Goal: Navigation & Orientation: Understand site structure

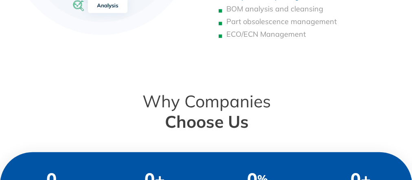
scroll to position [674, 0]
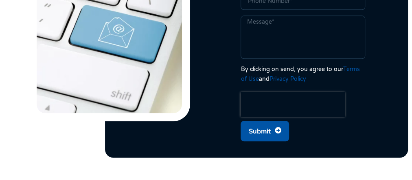
scroll to position [504, 0]
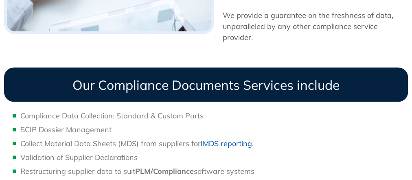
scroll to position [653, 0]
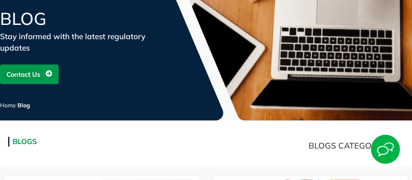
scroll to position [228, 0]
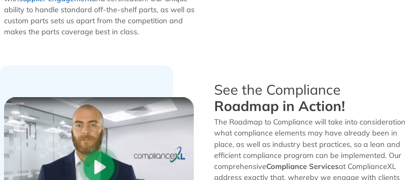
scroll to position [529, 0]
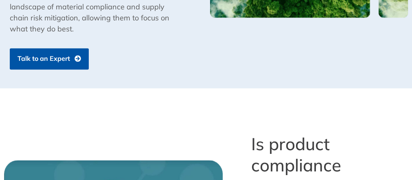
scroll to position [749, 0]
